Goal: Task Accomplishment & Management: Manage account settings

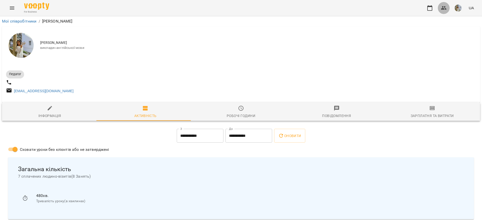
click at [441, 10] on icon "button" at bounding box center [444, 8] width 6 height 6
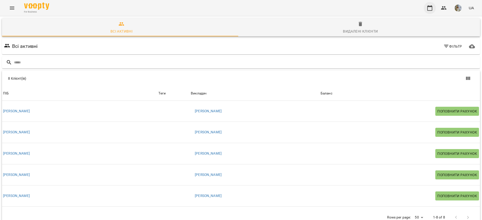
click at [430, 9] on icon "button" at bounding box center [429, 8] width 6 height 6
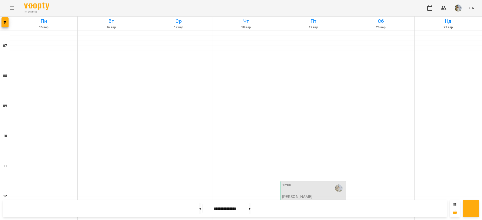
scroll to position [226, 0]
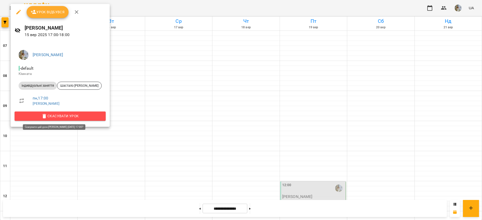
click at [65, 119] on span "Скасувати Урок" at bounding box center [60, 116] width 83 height 6
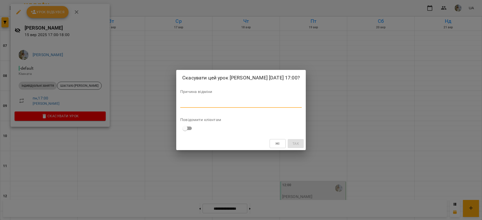
click at [191, 106] on textarea at bounding box center [240, 103] width 121 height 5
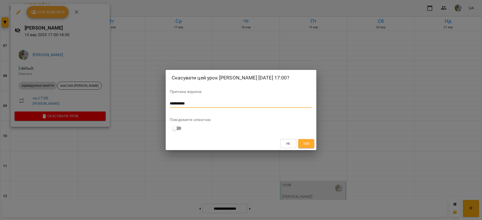
type textarea "**********"
click at [315, 145] on div "Ні Так" at bounding box center [241, 143] width 151 height 13
click at [313, 147] on button "Так" at bounding box center [306, 143] width 16 height 9
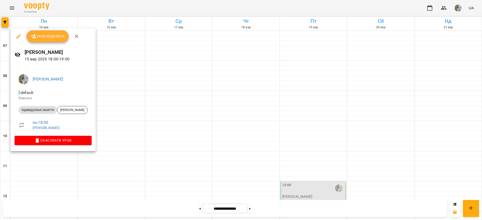
click at [71, 38] on button "button" at bounding box center [76, 36] width 12 height 12
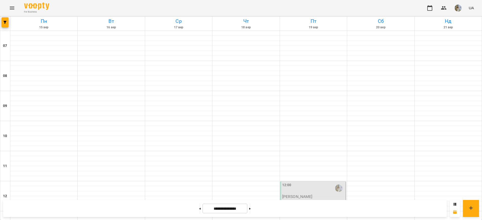
scroll to position [301, 0]
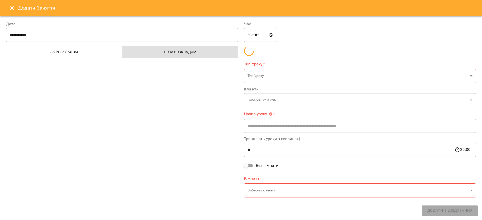
type input "**********"
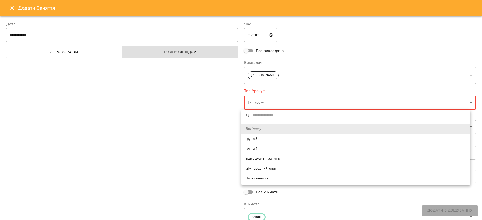
click at [270, 156] on li "індивідуальні заняття" at bounding box center [355, 159] width 229 height 10
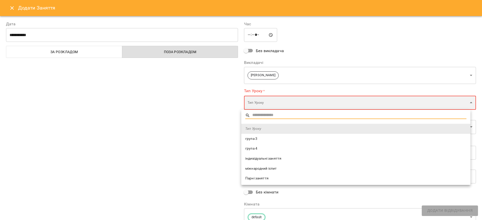
type input "**********"
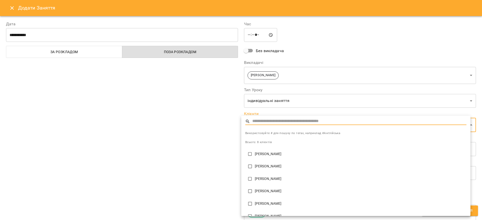
scroll to position [33, 0]
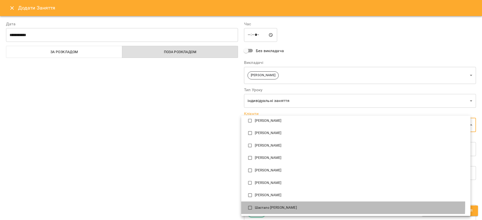
click at [273, 205] on li "Шастало [PERSON_NAME]" at bounding box center [355, 208] width 229 height 13
type input "**********"
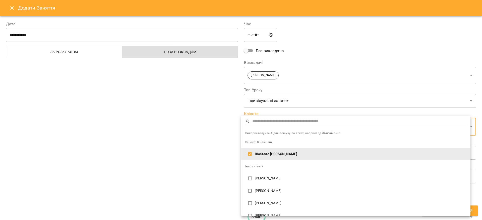
click at [201, 160] on div at bounding box center [241, 110] width 482 height 220
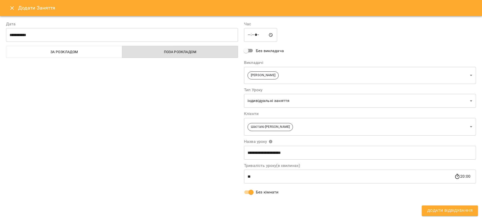
click at [446, 209] on span "Додати Відвідування" at bounding box center [449, 211] width 45 height 7
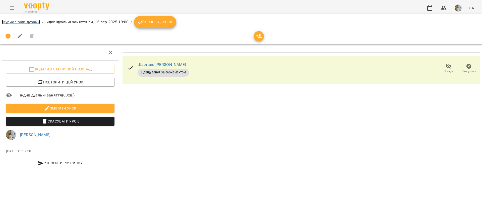
click at [20, 20] on link "Журнал відвідувань" at bounding box center [21, 22] width 38 height 5
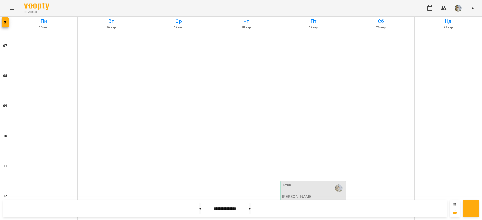
scroll to position [301, 0]
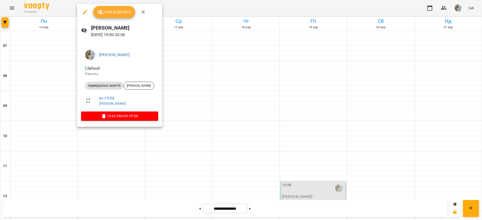
click at [128, 143] on div at bounding box center [241, 110] width 482 height 220
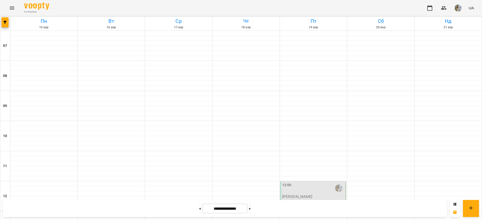
scroll to position [226, 0]
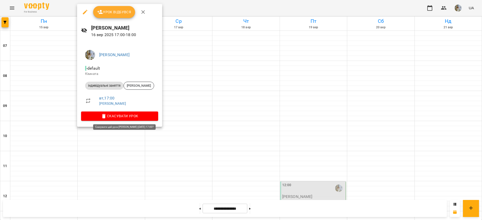
click at [126, 115] on span "Скасувати Урок" at bounding box center [119, 116] width 69 height 6
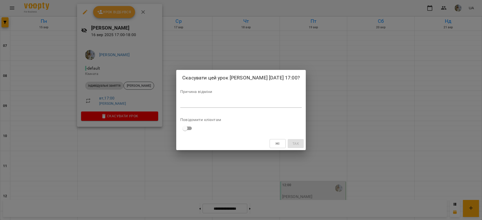
click at [247, 100] on div "Причина відміни *" at bounding box center [240, 100] width 121 height 20
click at [246, 106] on textarea at bounding box center [240, 103] width 121 height 5
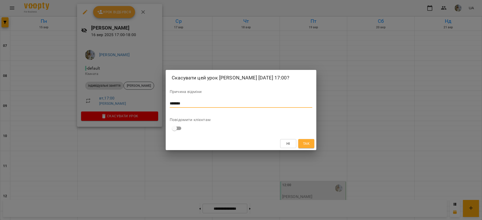
type textarea "*******"
click at [307, 147] on span "Так" at bounding box center [306, 144] width 7 height 6
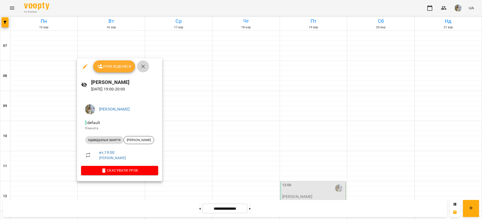
click at [144, 70] on button "button" at bounding box center [143, 66] width 12 height 12
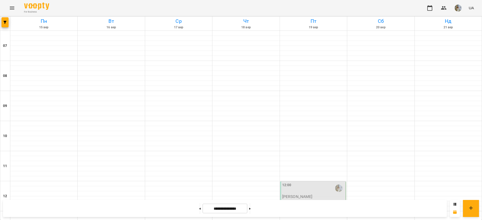
scroll to position [151, 0]
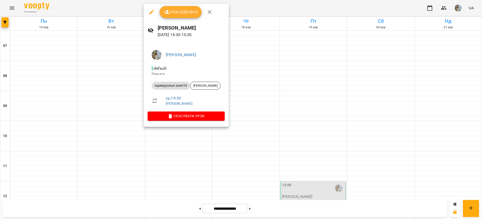
click at [169, 142] on div at bounding box center [241, 110] width 482 height 220
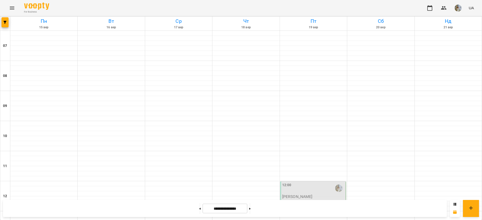
scroll to position [301, 0]
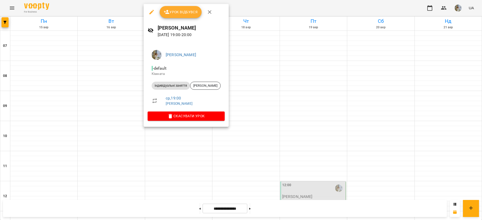
click at [178, 150] on div at bounding box center [241, 110] width 482 height 220
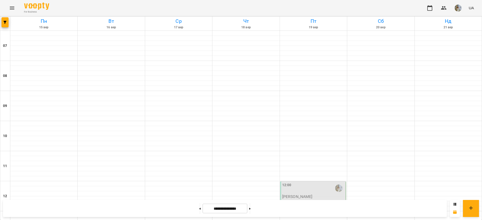
scroll to position [263, 0]
